Goal: Use online tool/utility: Utilize a website feature to perform a specific function

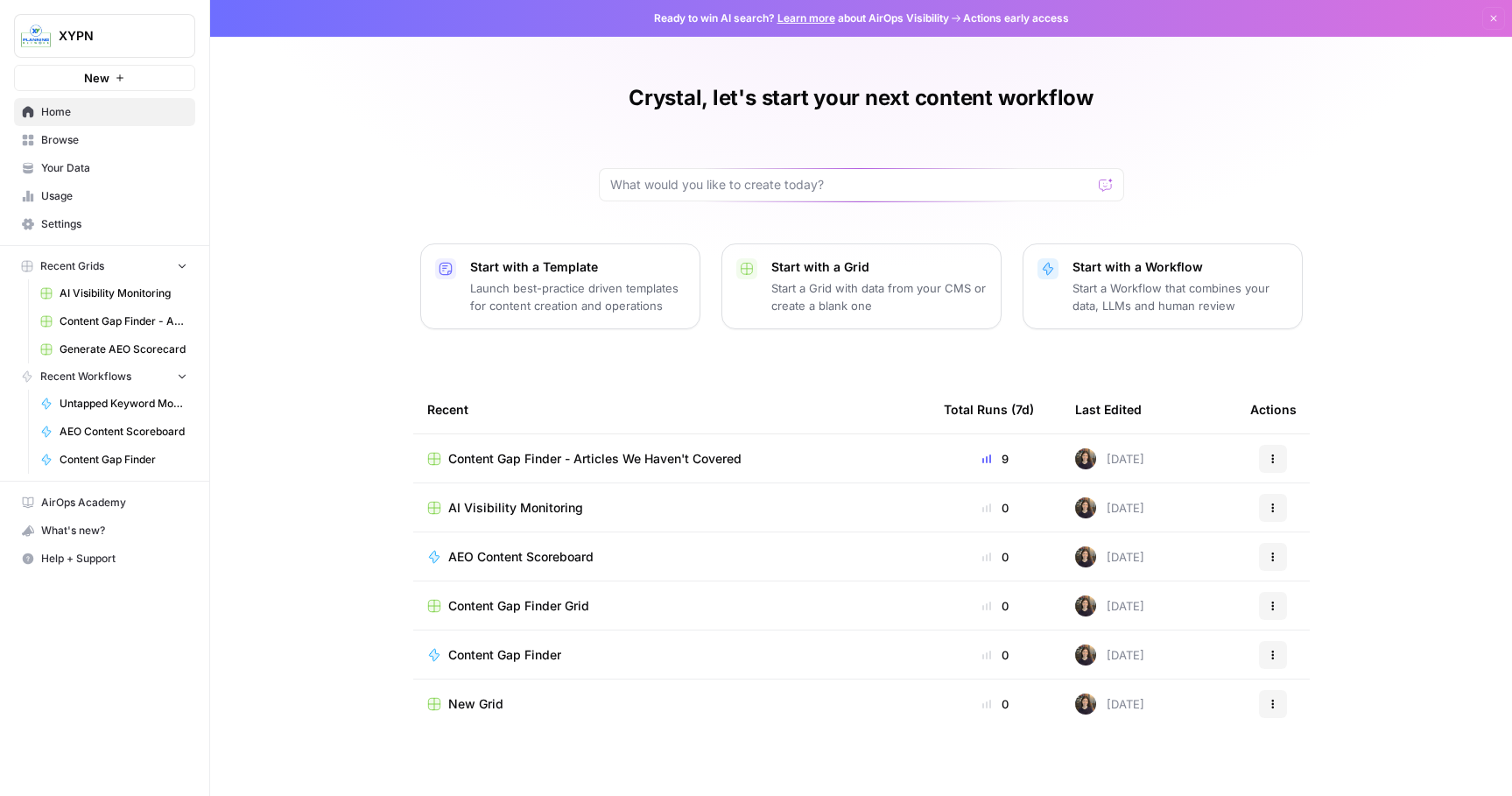
click at [74, 137] on span "Browse" at bounding box center [114, 139] width 146 height 16
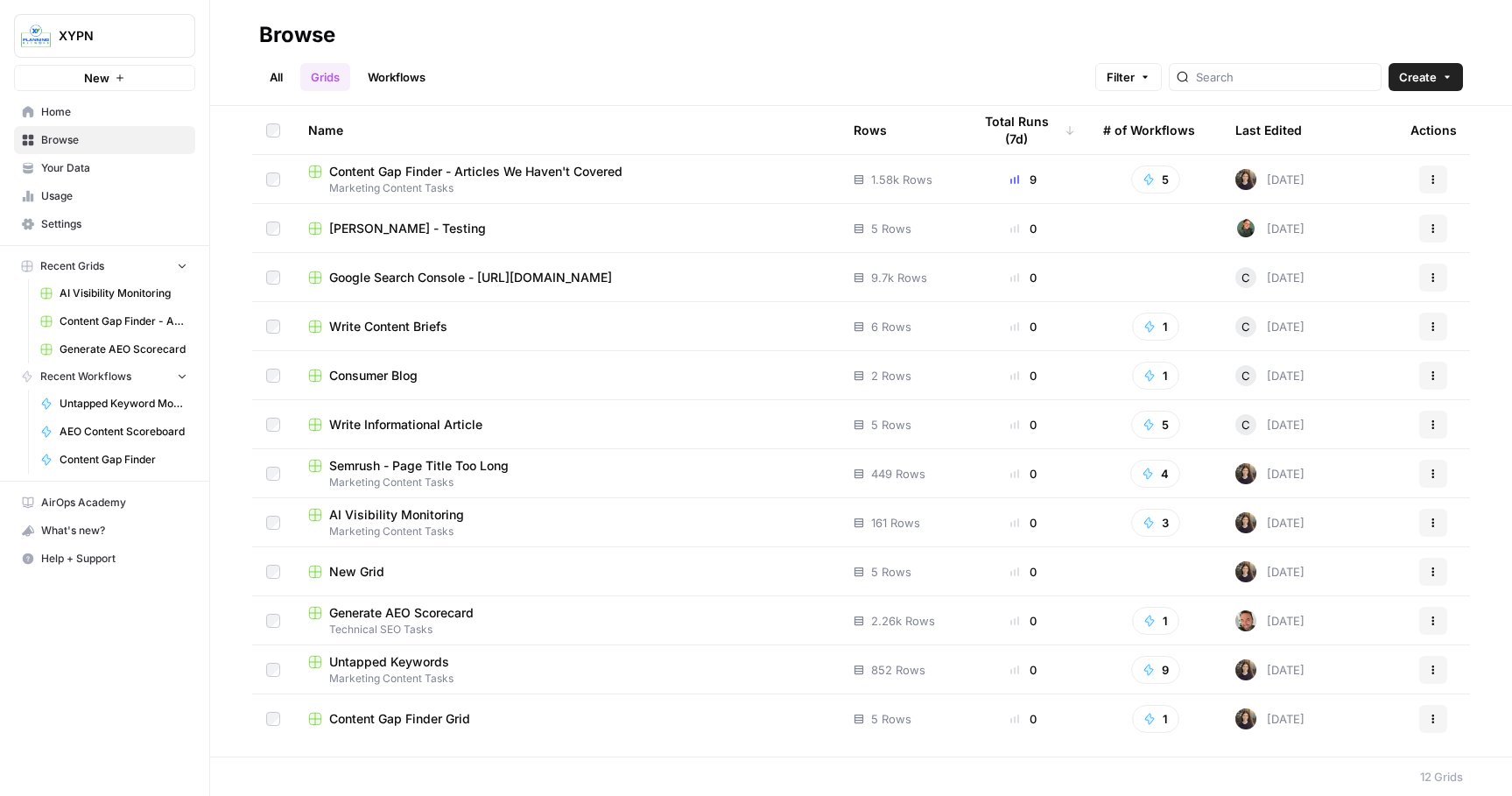
click at [417, 612] on span "Generate AEO Scorecard" at bounding box center [402, 613] width 145 height 17
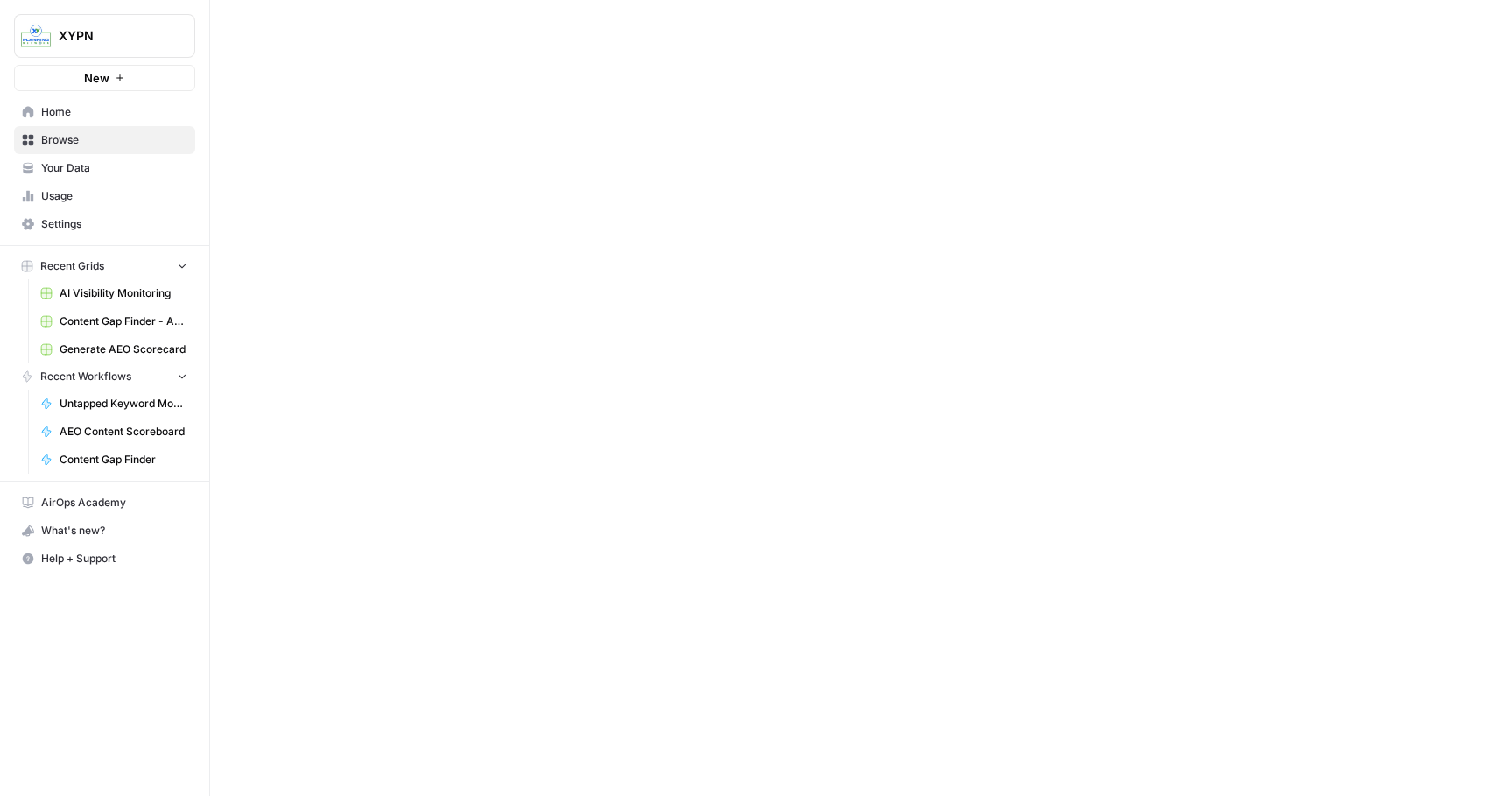
click at [417, 612] on div at bounding box center [860, 398] width 1301 height 796
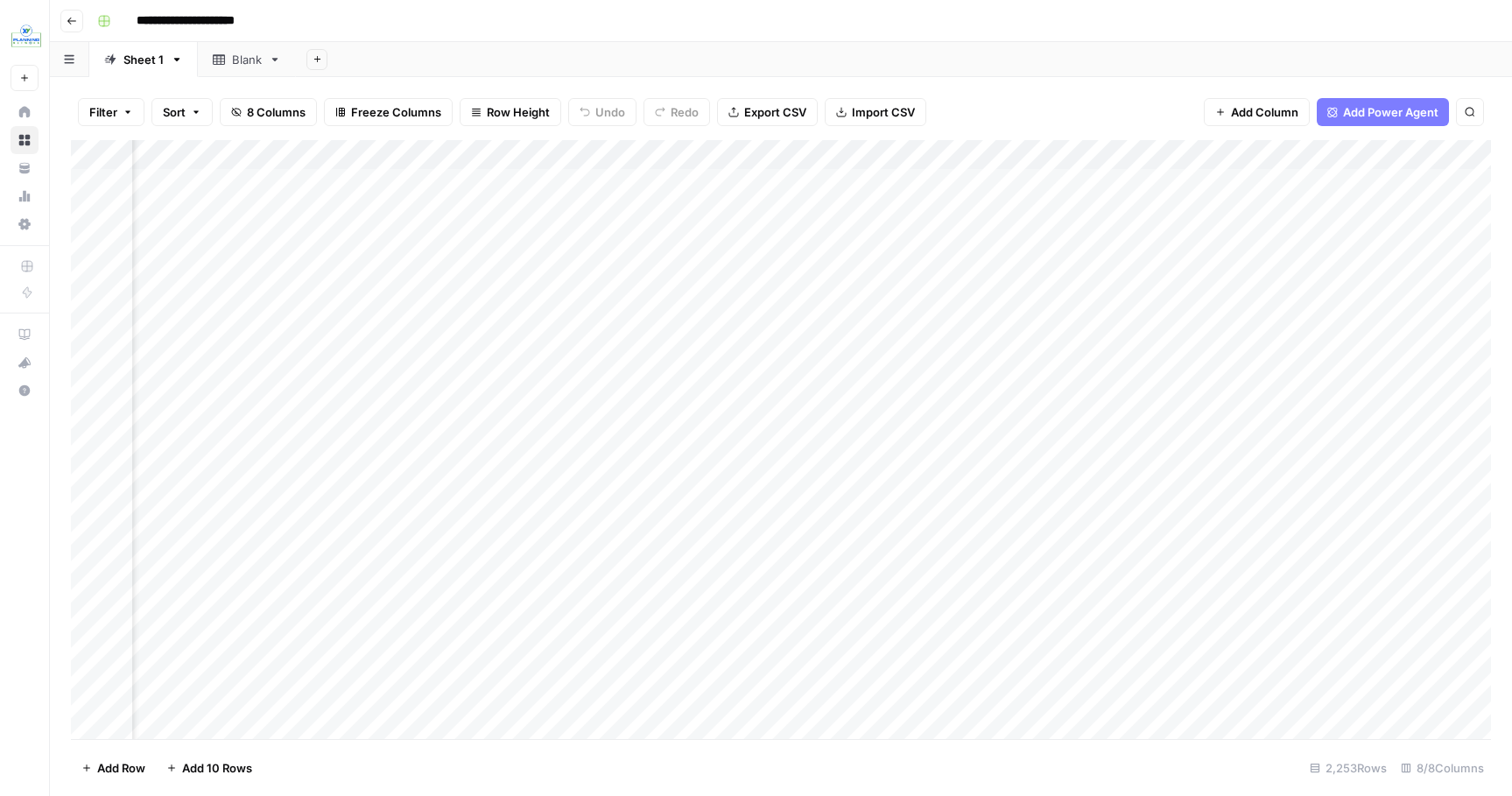
scroll to position [0, 271]
click at [1290, 182] on div "Add Column" at bounding box center [780, 439] width 1419 height 599
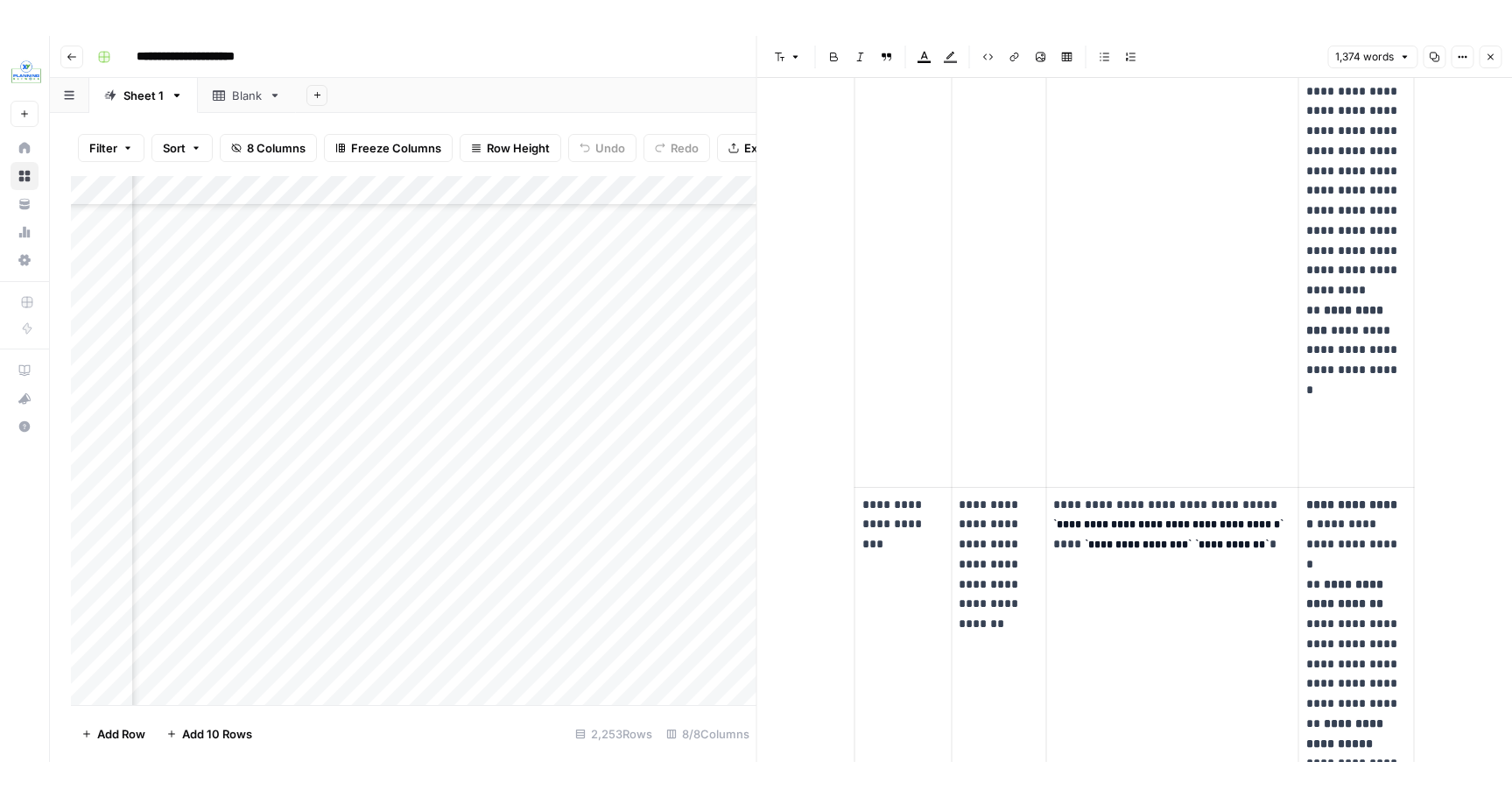
scroll to position [321, 264]
